Goal: Browse casually: Explore the website without a specific task or goal

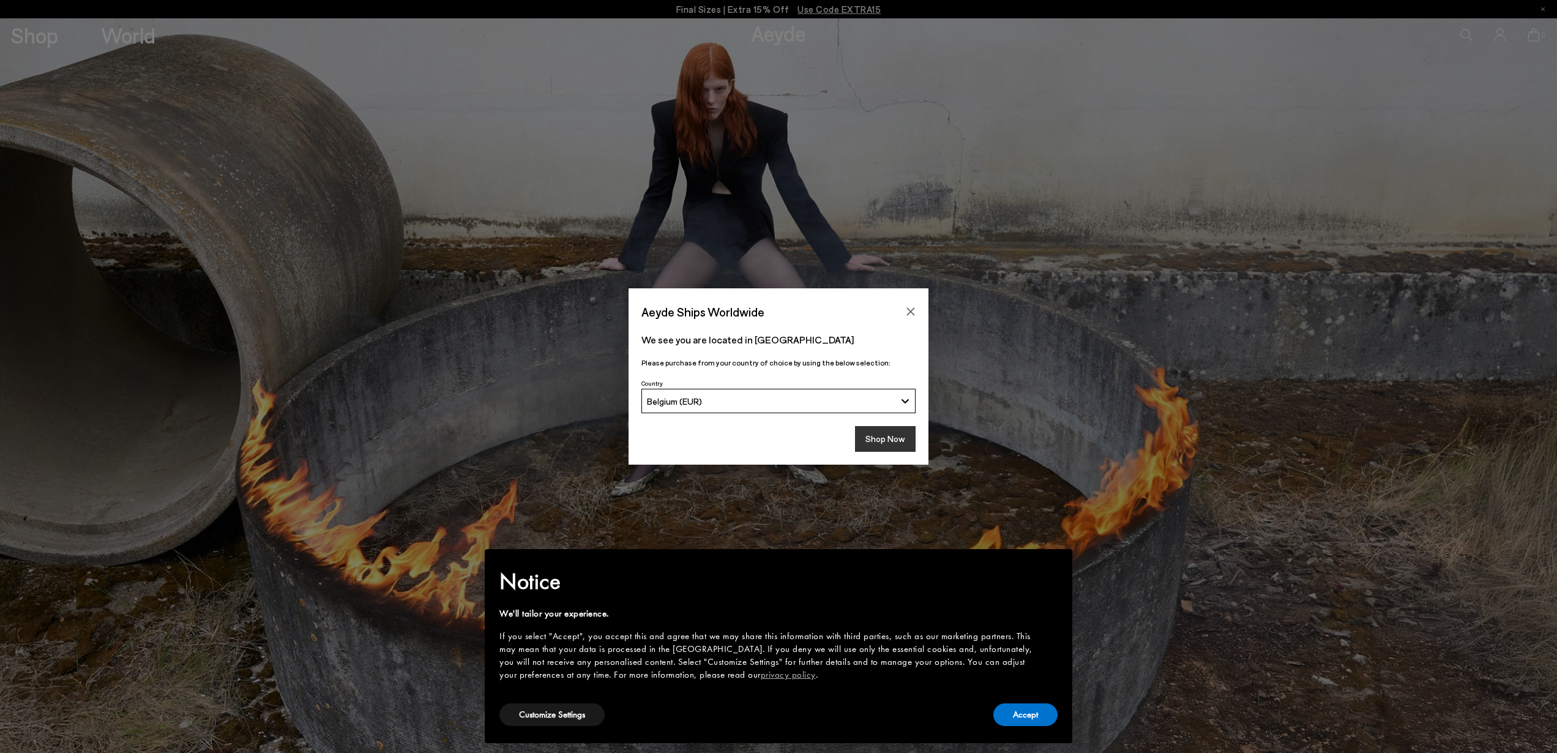
click at [878, 445] on button "Shop Now" at bounding box center [885, 439] width 61 height 26
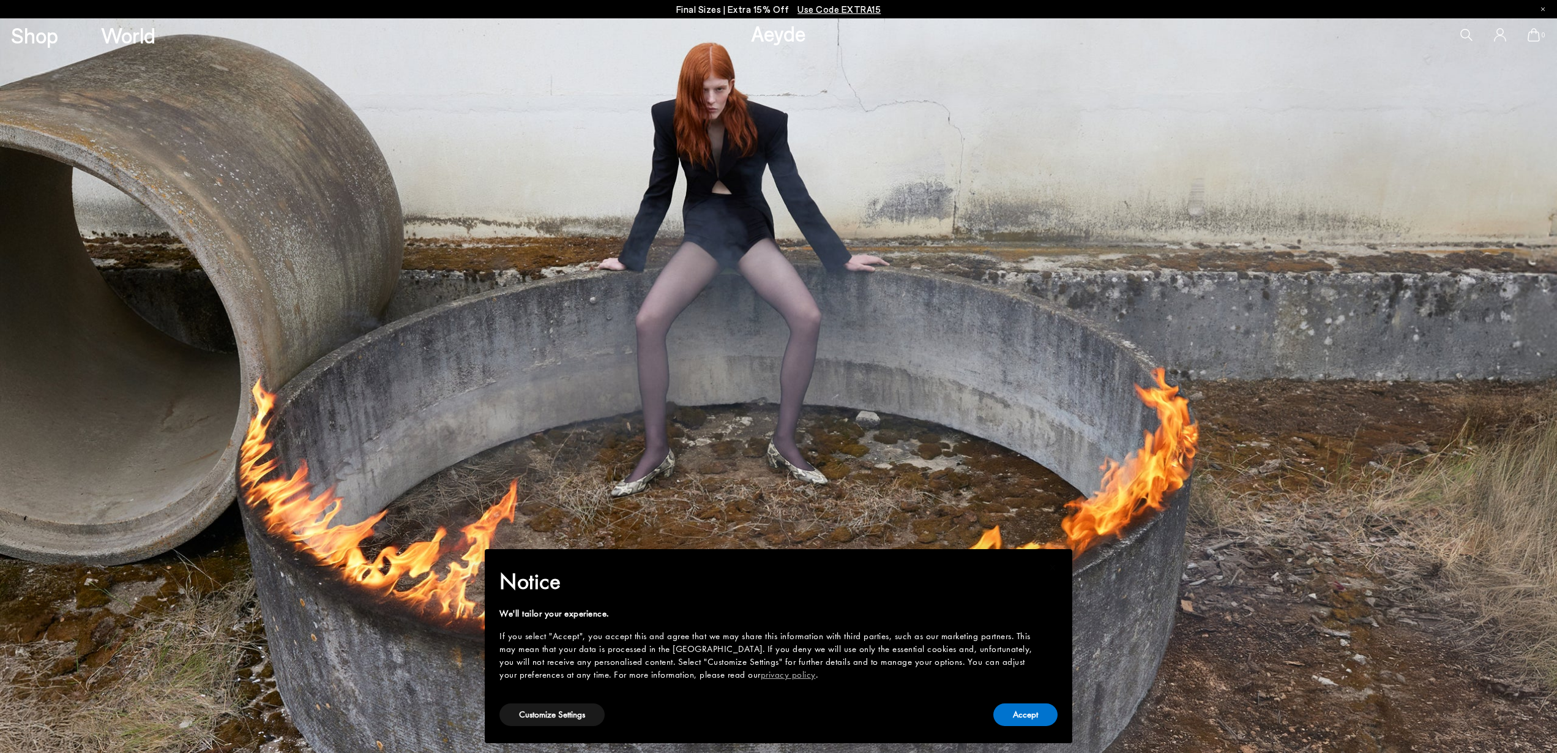
click at [570, 715] on body "Your item is added to cart. View Cart × Final Sizes | Extra 15% Off Use Code EX…" at bounding box center [778, 376] width 1557 height 753
click at [567, 715] on button "Customize Settings" at bounding box center [551, 714] width 105 height 23
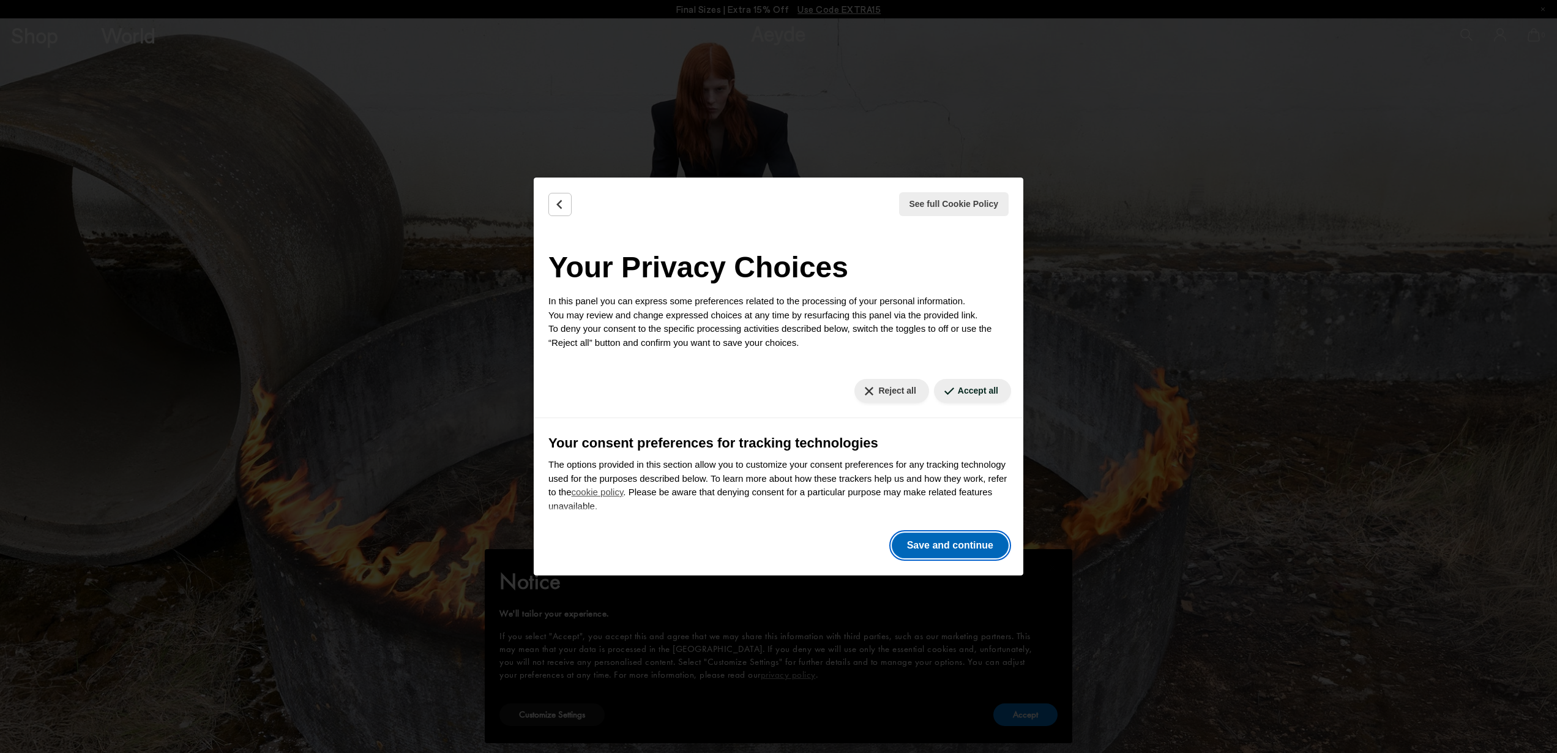
click at [958, 541] on button "Save and continue" at bounding box center [949, 545] width 117 height 26
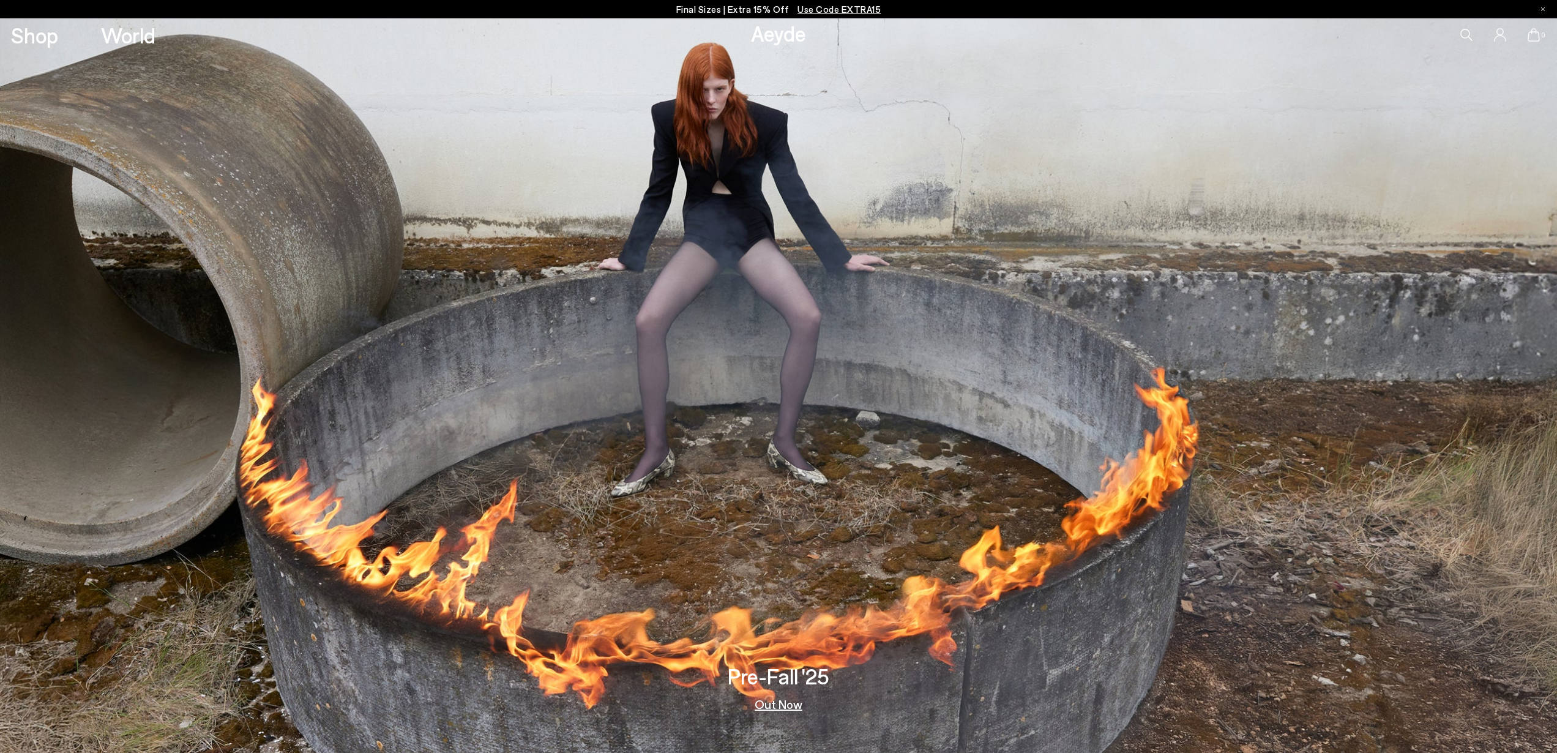
click at [780, 705] on link "Out Now" at bounding box center [778, 704] width 48 height 12
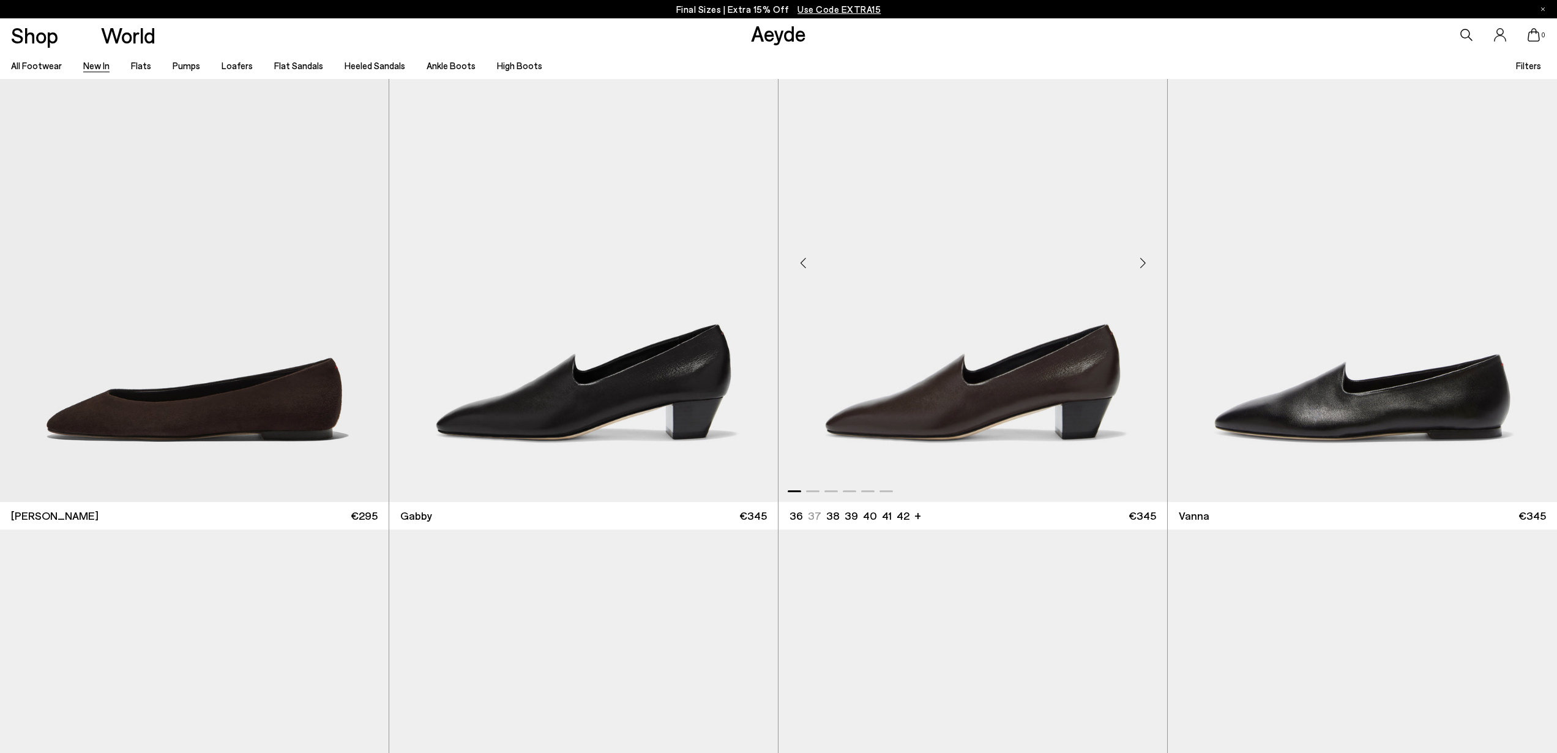
scroll to position [2643, 0]
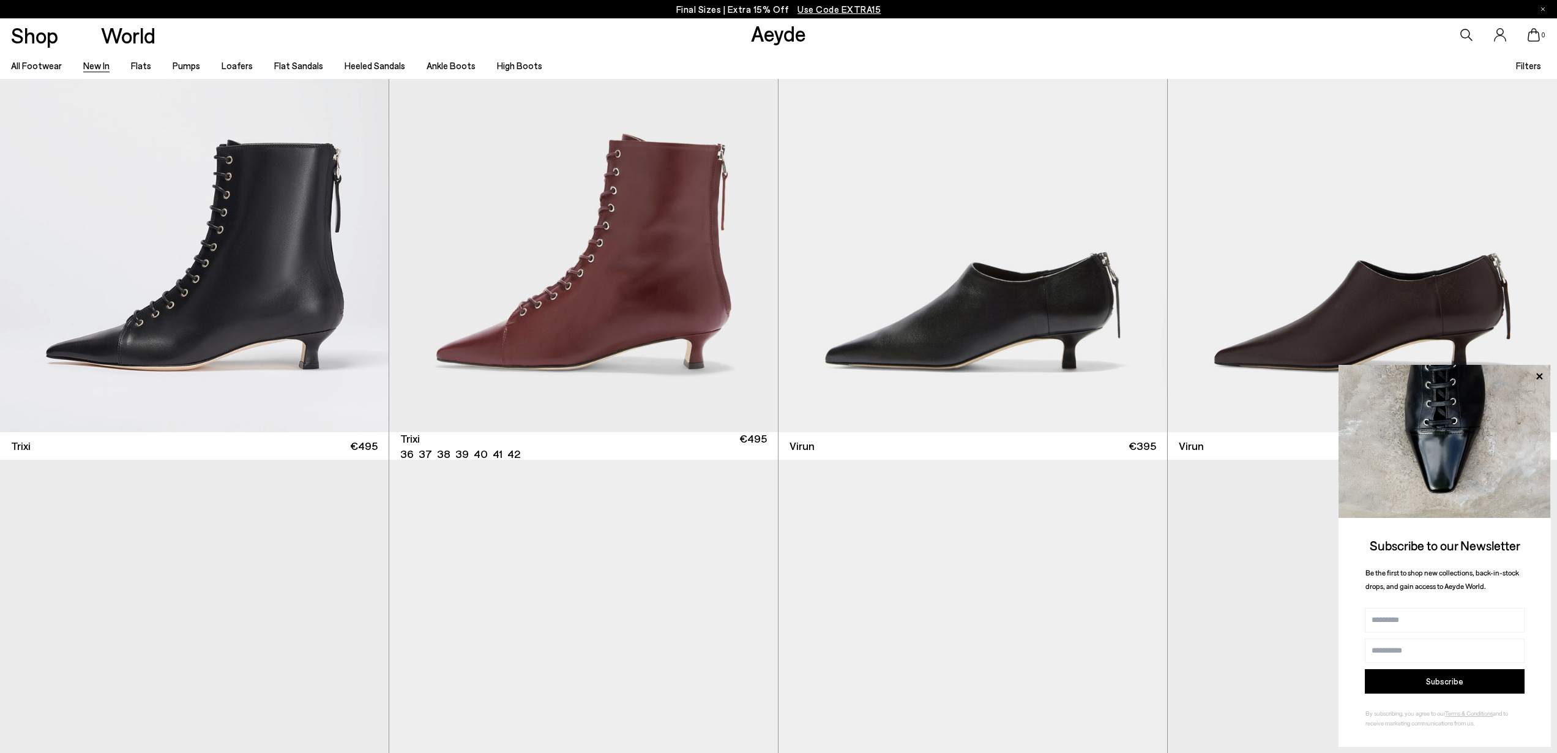
scroll to position [7352, 0]
click at [1540, 374] on icon at bounding box center [1539, 376] width 6 height 6
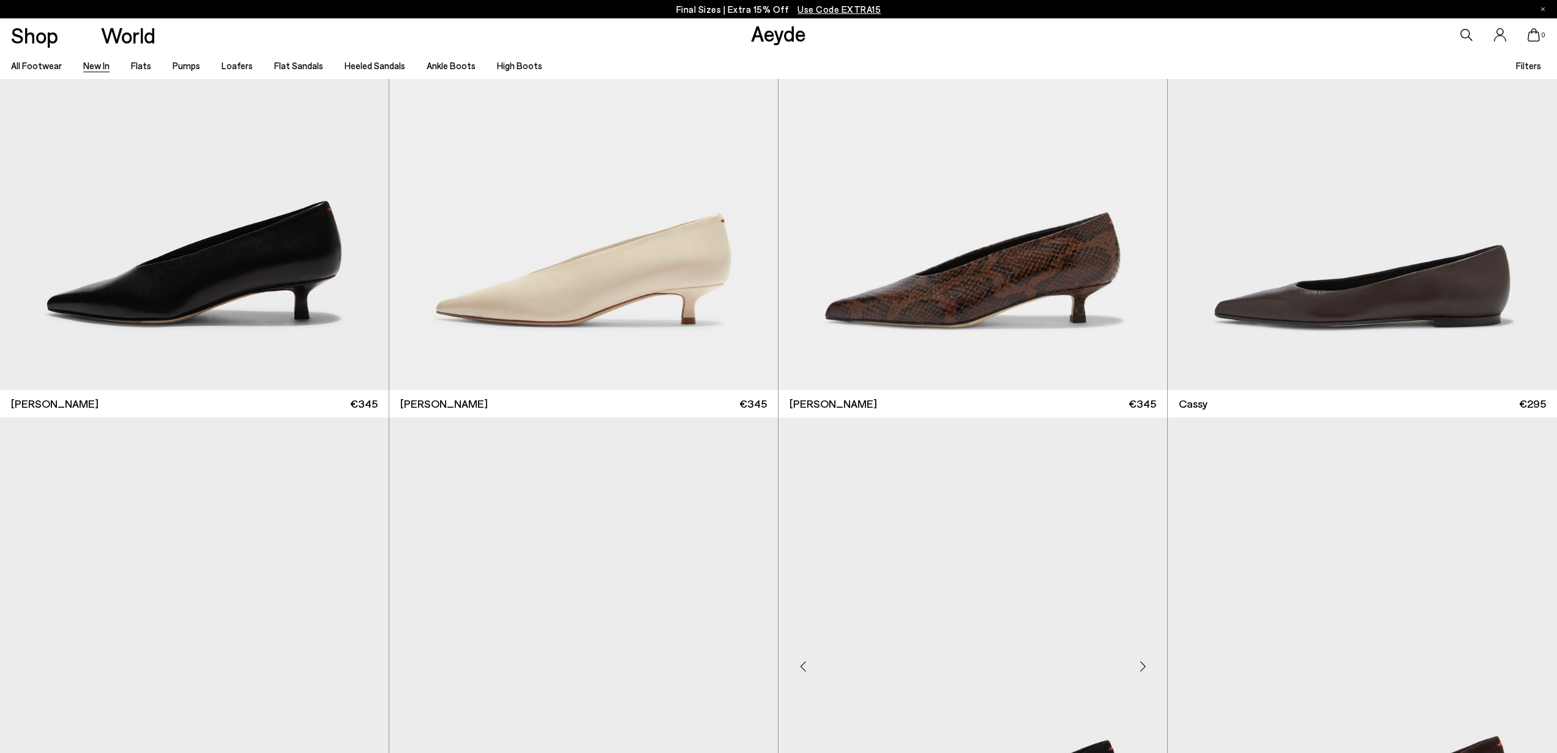
scroll to position [7910, 0]
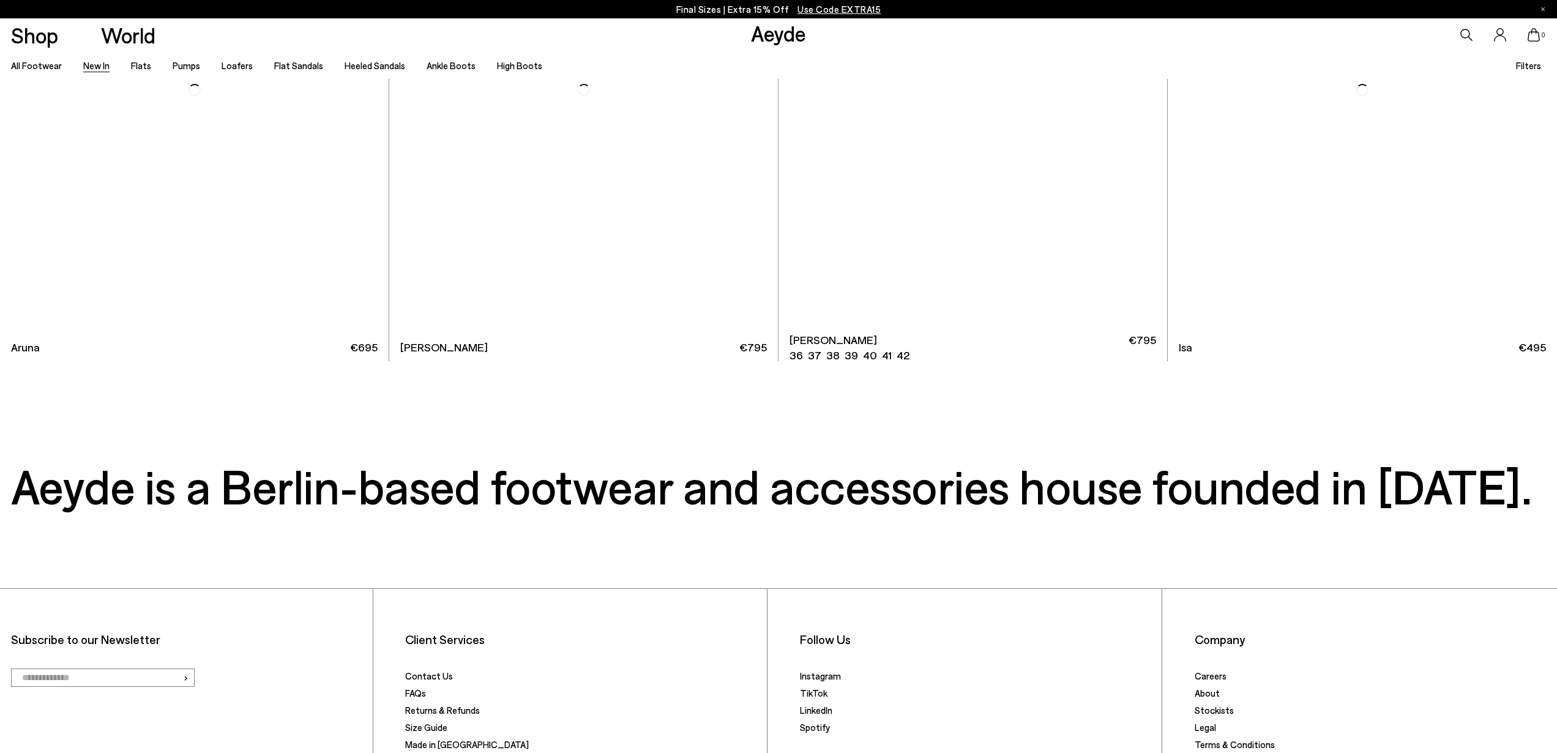
scroll to position [17406, 0]
